Goal: Information Seeking & Learning: Learn about a topic

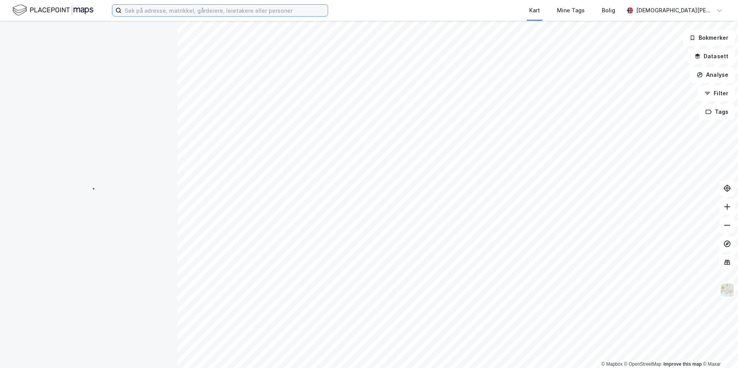
click at [264, 12] on input at bounding box center [225, 11] width 206 height 12
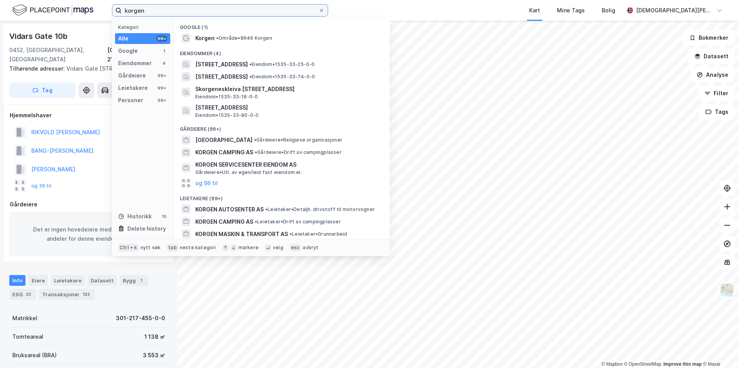
type input "korgen"
click at [252, 43] on div "Korgen • Område • 8646 Korgen" at bounding box center [282, 38] width 204 height 12
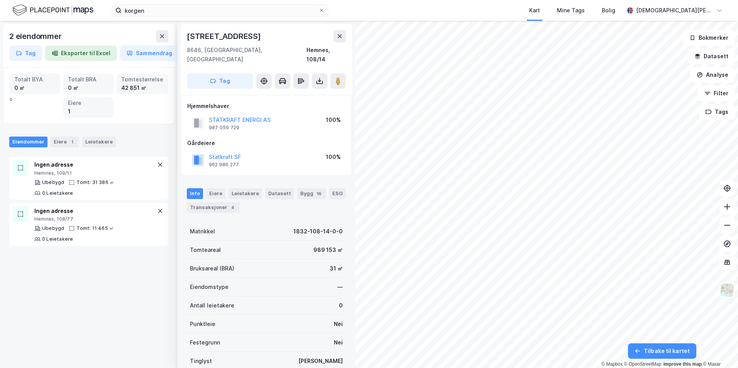
click at [162, 38] on icon at bounding box center [162, 36] width 6 height 6
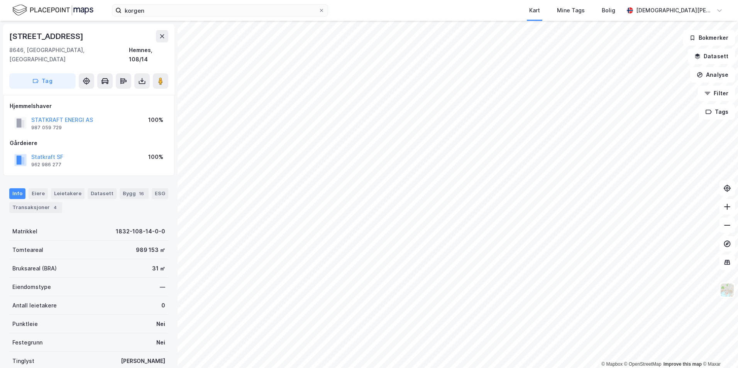
click at [159, 41] on button at bounding box center [162, 36] width 12 height 12
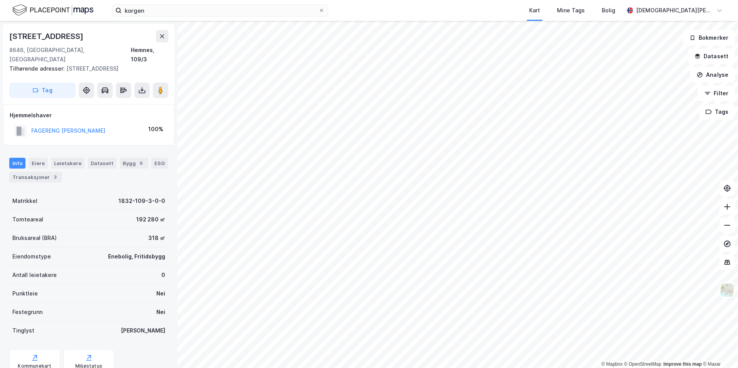
click at [718, 58] on button "Datasett" at bounding box center [711, 56] width 47 height 15
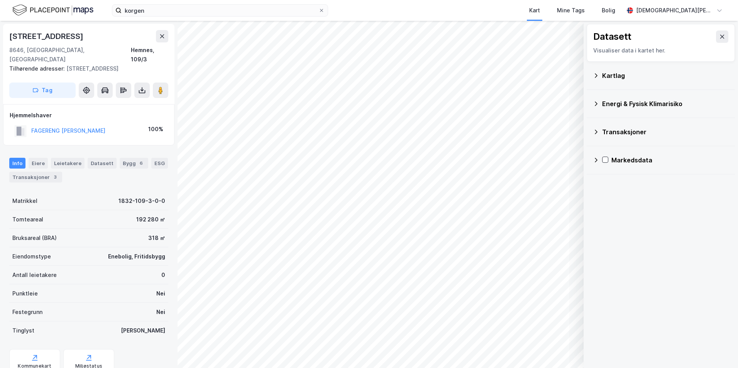
click at [609, 80] on div "Kartlag" at bounding box center [661, 75] width 136 height 19
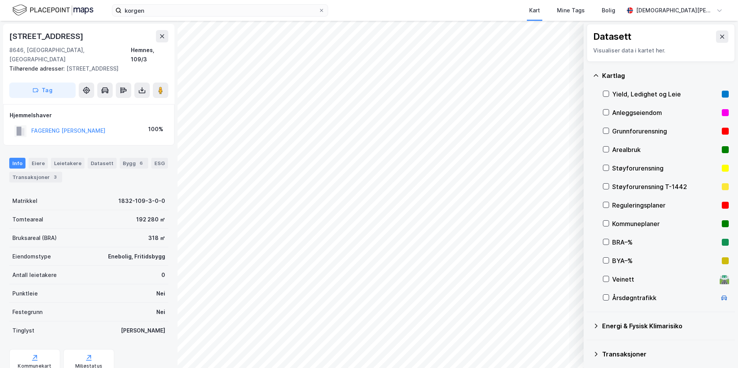
click at [606, 112] on icon at bounding box center [606, 112] width 5 height 5
click at [593, 75] on icon at bounding box center [596, 76] width 6 height 6
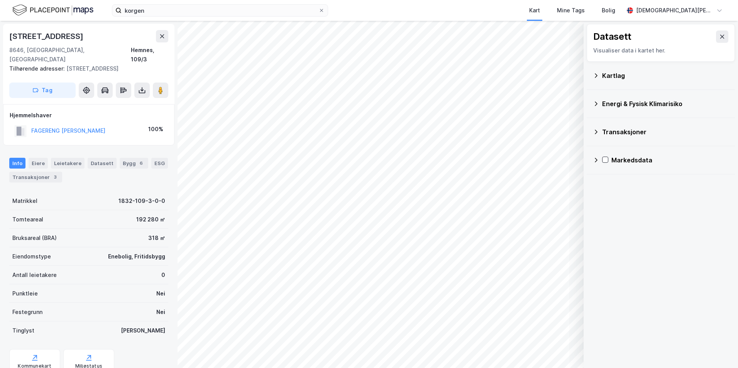
click at [716, 40] on button at bounding box center [722, 37] width 12 height 12
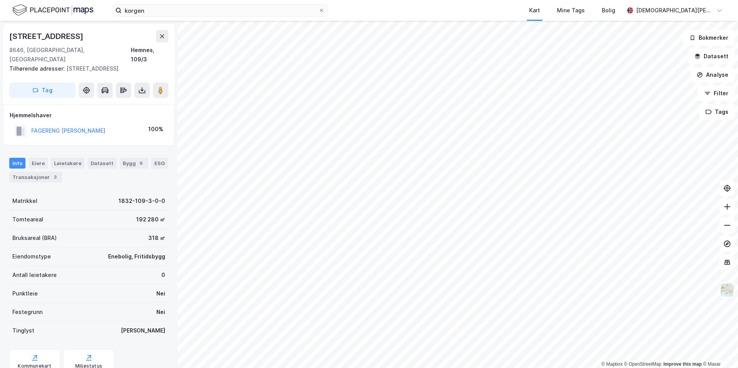
click at [731, 289] on img at bounding box center [727, 290] width 15 height 15
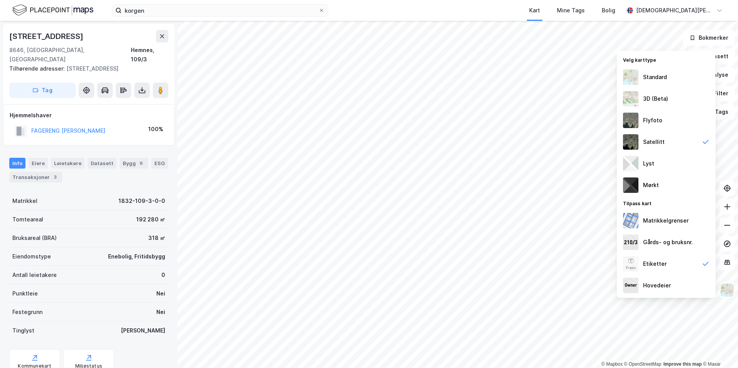
click at [662, 120] on div "Flyfoto" at bounding box center [666, 121] width 99 height 22
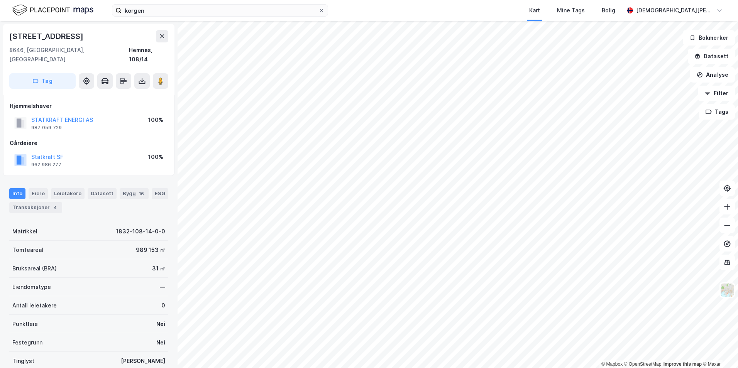
click at [164, 39] on button at bounding box center [162, 36] width 12 height 12
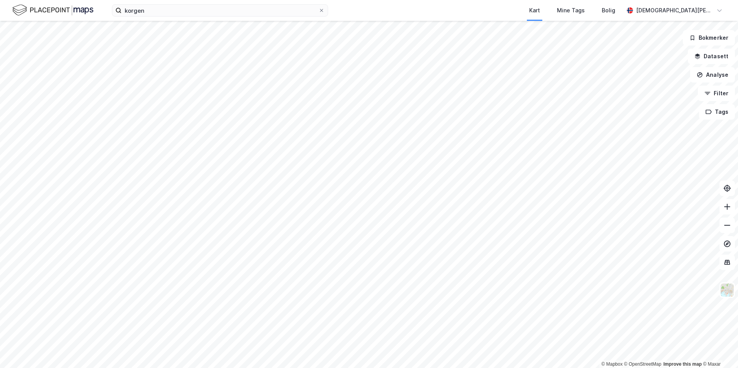
click at [708, 58] on button "Datasett" at bounding box center [711, 56] width 47 height 15
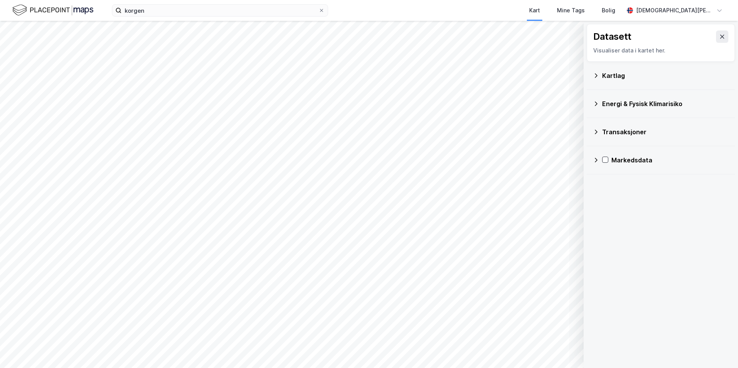
click at [596, 75] on icon at bounding box center [596, 76] width 6 height 6
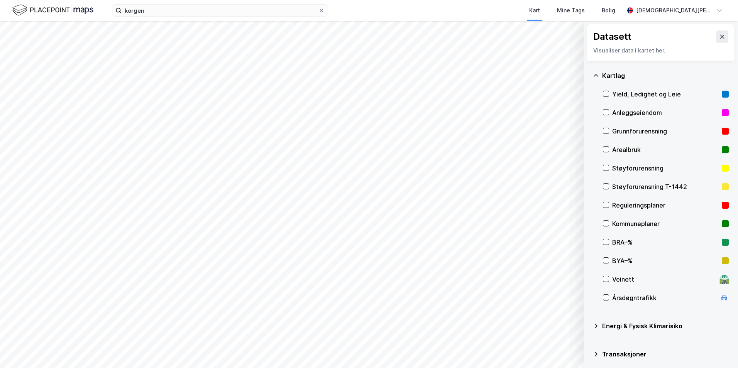
click at [605, 222] on icon at bounding box center [606, 223] width 5 height 5
click at [608, 223] on icon at bounding box center [606, 223] width 4 height 3
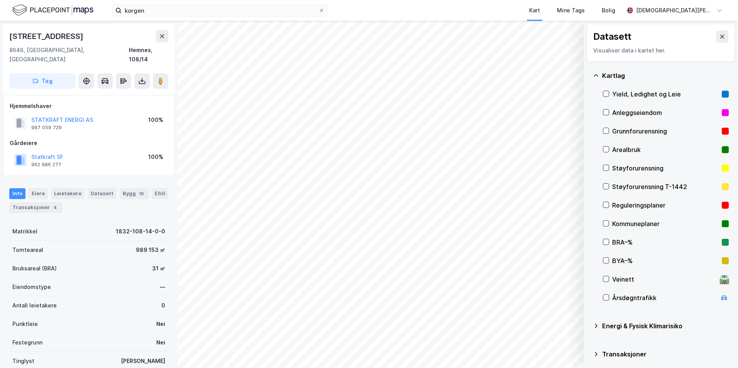
click at [721, 38] on icon at bounding box center [723, 37] width 4 height 4
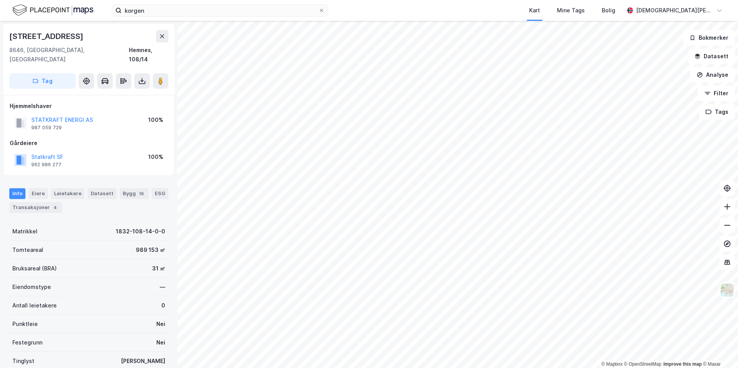
click at [159, 38] on icon at bounding box center [162, 36] width 6 height 6
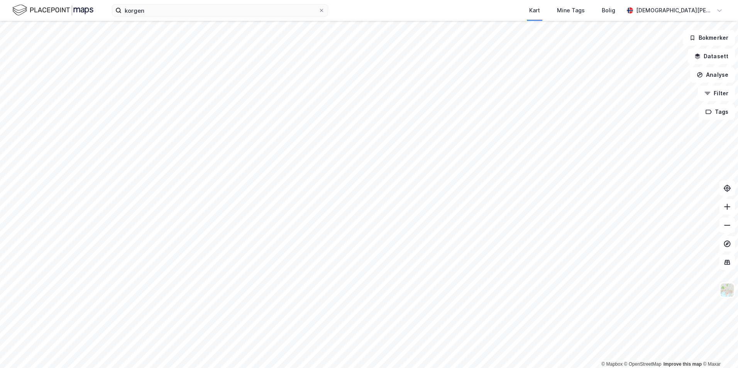
click at [594, 18] on div "Mine Tags" at bounding box center [571, 10] width 45 height 21
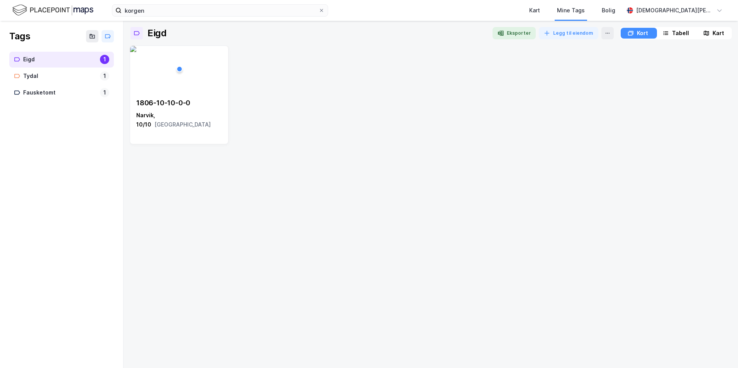
click at [540, 13] on div "Kart" at bounding box center [534, 10] width 11 height 9
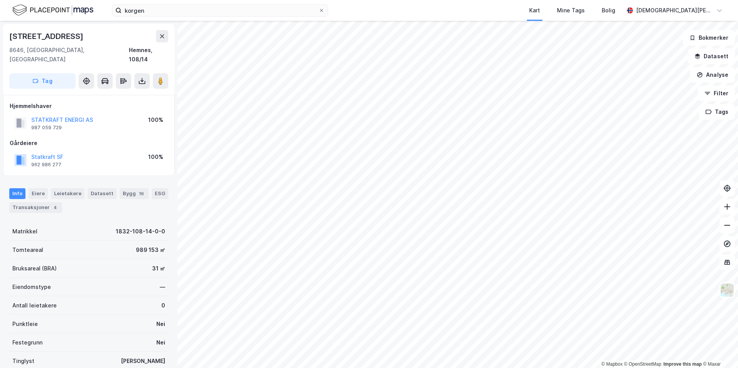
click at [714, 14] on div "[DEMOGRAPHIC_DATA][PERSON_NAME]" at bounding box center [675, 10] width 102 height 15
click at [731, 12] on div "korgen Kart Mine Tags [PERSON_NAME]" at bounding box center [369, 10] width 738 height 21
click at [718, 74] on button "Analyse" at bounding box center [713, 74] width 45 height 15
click at [640, 74] on div "Mål avstand" at bounding box center [645, 75] width 67 height 7
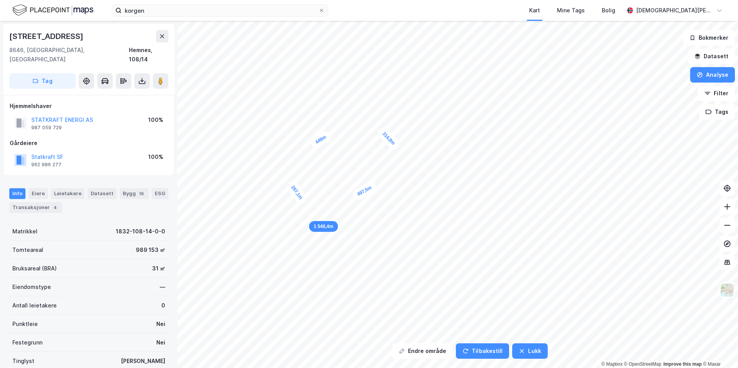
click at [438, 349] on button "Endre område" at bounding box center [422, 351] width 61 height 15
click at [704, 79] on button "Analyse" at bounding box center [713, 74] width 45 height 15
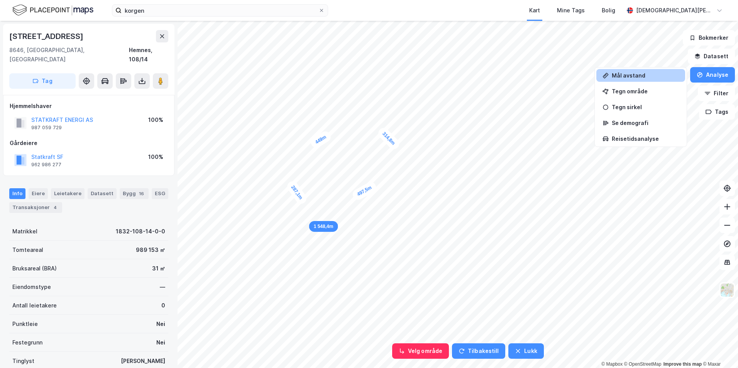
click at [628, 89] on div "Tegn område" at bounding box center [645, 91] width 67 height 7
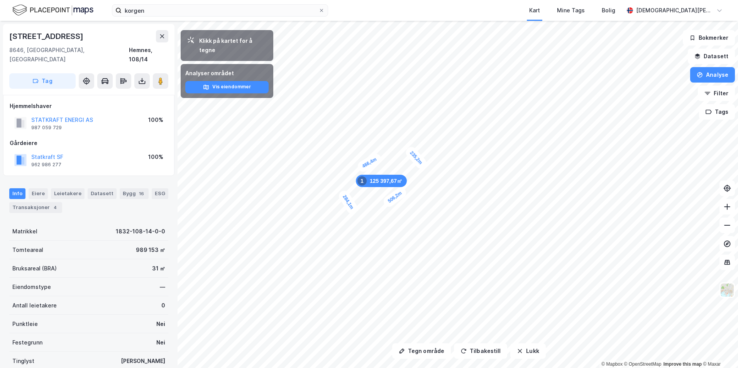
click at [714, 60] on button "Datasett" at bounding box center [711, 56] width 47 height 15
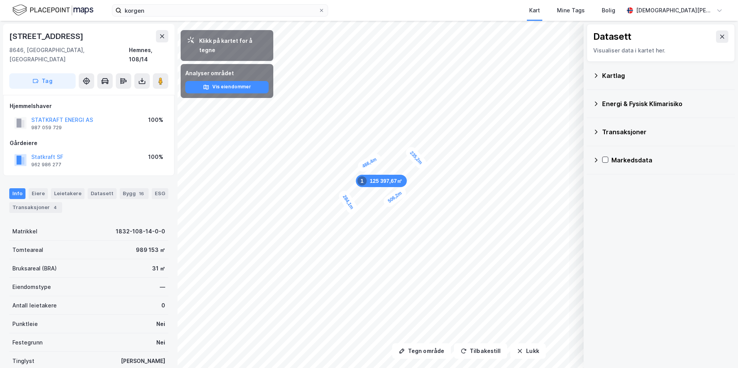
click at [599, 76] on icon at bounding box center [596, 76] width 6 height 6
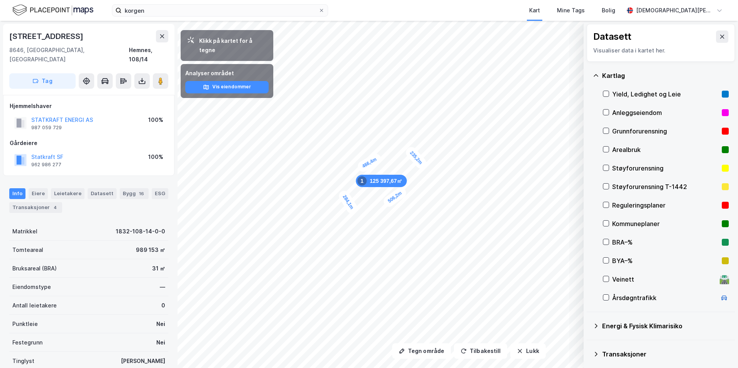
click at [611, 222] on div "Kommuneplaner" at bounding box center [666, 224] width 126 height 19
click at [602, 205] on div "Kartlag Yield, Ledighet og Leie Anleggseiendom Grunnforurensning Arealbruk Støy…" at bounding box center [661, 187] width 148 height 251
click at [608, 205] on icon at bounding box center [606, 204] width 5 height 5
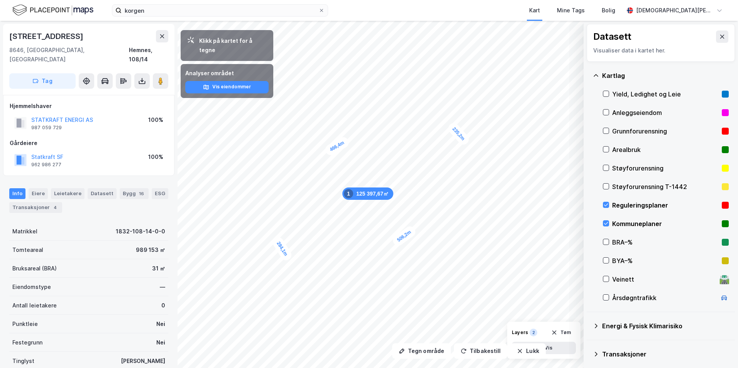
click at [608, 205] on icon at bounding box center [606, 204] width 5 height 5
click at [607, 219] on div "Kommuneplaner" at bounding box center [666, 224] width 126 height 19
click at [607, 206] on icon at bounding box center [606, 204] width 5 height 5
click at [608, 206] on icon at bounding box center [606, 204] width 5 height 5
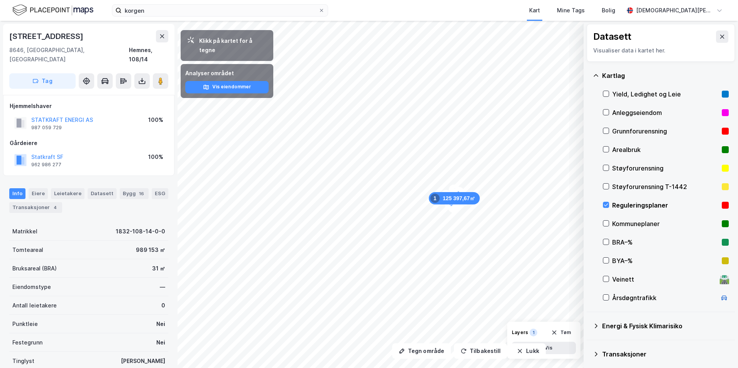
click at [608, 204] on icon at bounding box center [606, 205] width 4 height 3
click at [612, 224] on div "Kommuneplaner" at bounding box center [666, 224] width 126 height 19
click at [607, 207] on icon at bounding box center [606, 204] width 5 height 5
